Goal: Task Accomplishment & Management: Complete application form

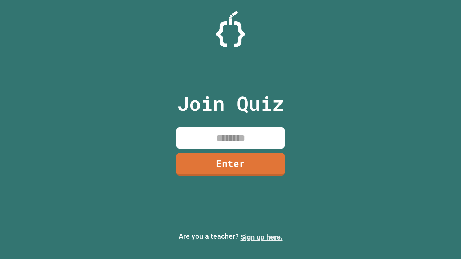
click at [261, 237] on link "Sign up here." at bounding box center [261, 237] width 42 height 9
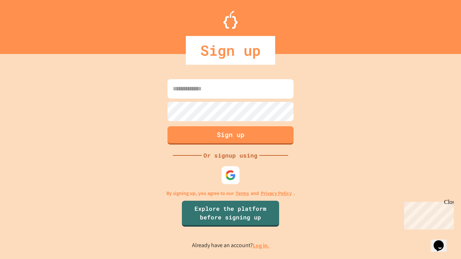
click at [261, 246] on link "Log in." at bounding box center [261, 246] width 17 height 8
